Goal: Check status: Check status

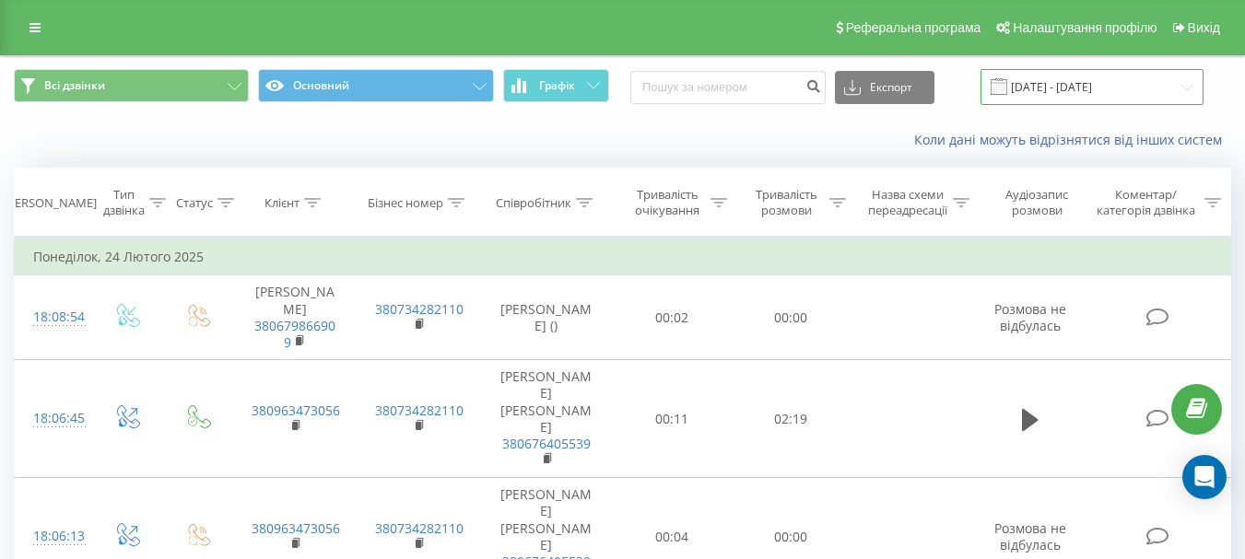
click at [1059, 85] on input "[DATE] - [DATE]" at bounding box center [1091, 87] width 223 height 36
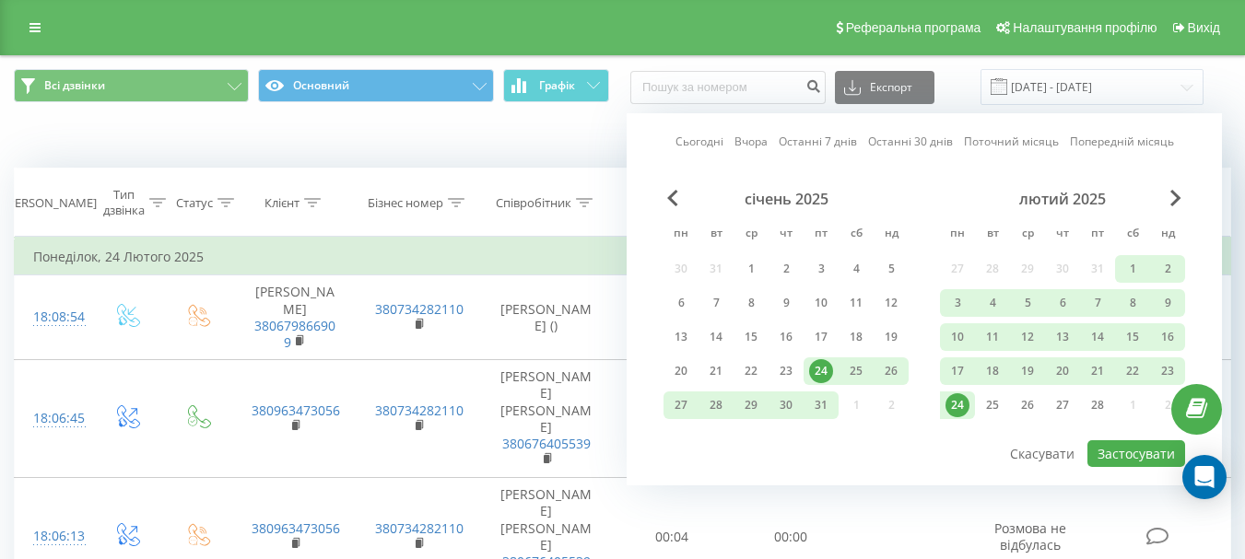
click at [687, 146] on link "Сьогодні" at bounding box center [699, 142] width 48 height 18
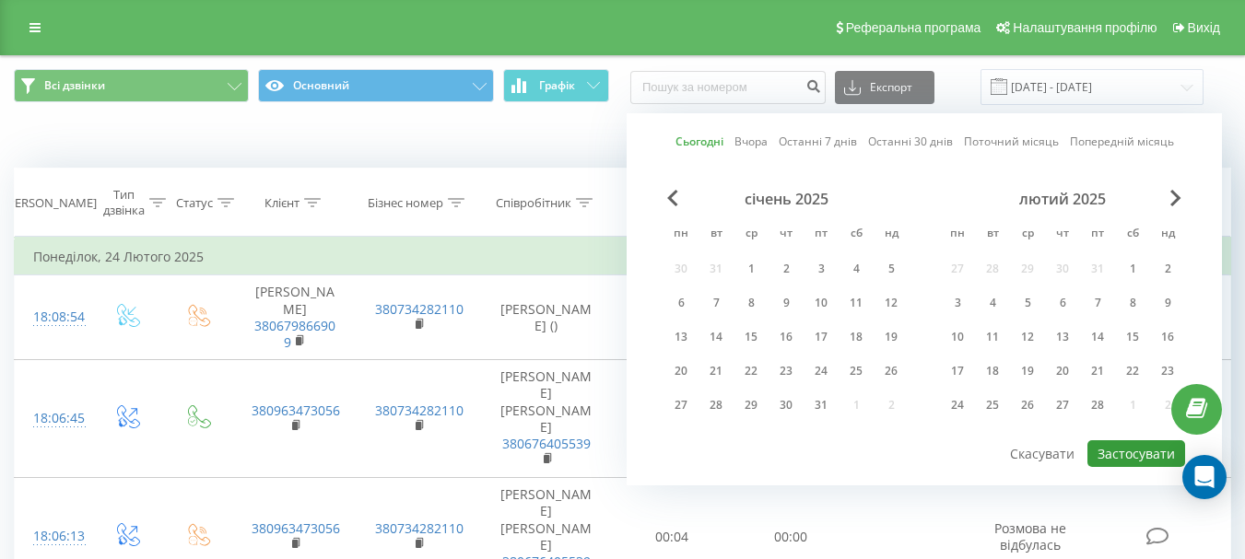
click at [1125, 452] on button "Застосувати" at bounding box center [1136, 453] width 98 height 27
type input "[DATE] - [DATE]"
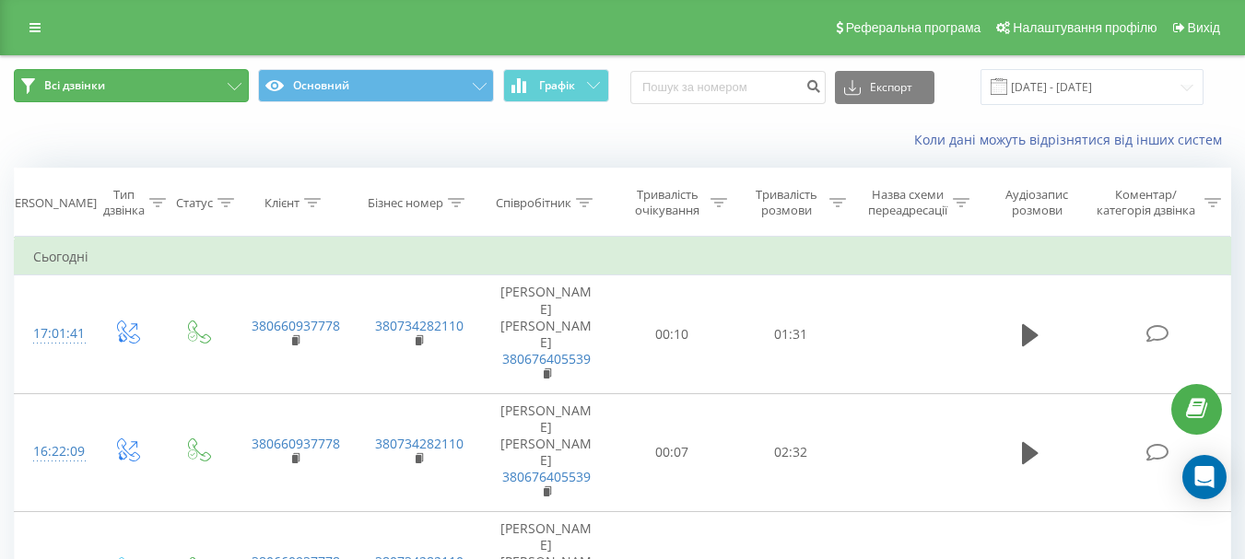
click at [135, 77] on button "Всі дзвінки" at bounding box center [131, 85] width 235 height 33
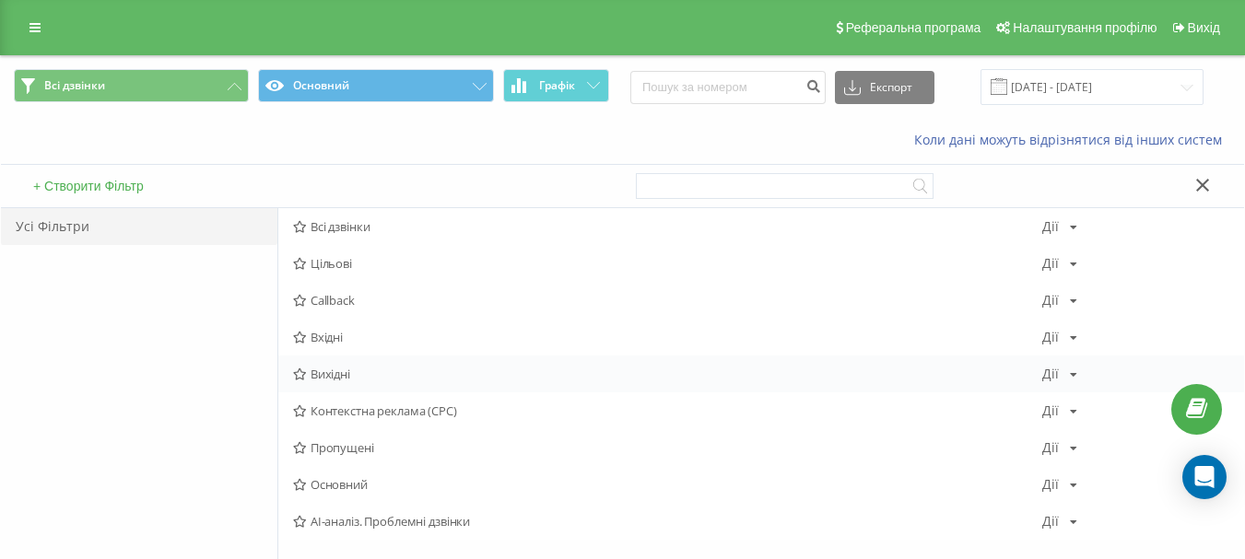
click at [329, 379] on span "Вихідні" at bounding box center [667, 374] width 749 height 13
